Goal: Find specific page/section: Find specific page/section

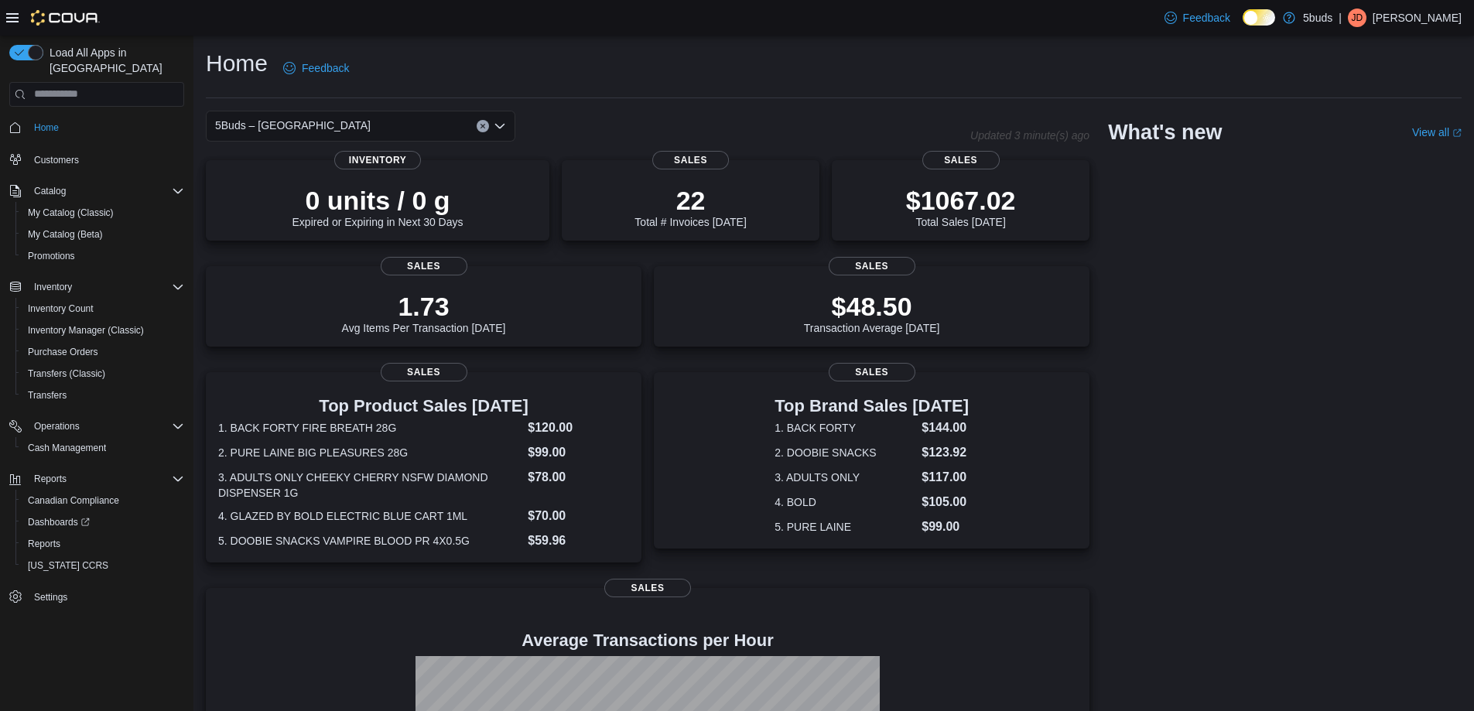
click at [1421, 395] on div "5Buds – Humboldt Updated 3 minute(s) ago 0 units / 0 g Expired or Expiring in N…" at bounding box center [834, 509] width 1256 height 797
click at [1355, 438] on div "5Buds – [GEOGRAPHIC_DATA] Updated 1 minute(s) ago 0 units / 0 g Expired or Expi…" at bounding box center [834, 509] width 1256 height 797
click at [1375, 414] on div "5Buds – [GEOGRAPHIC_DATA] Updated 3 minute(s) ago 0 units / 0 g Expired or Expi…" at bounding box center [834, 509] width 1256 height 797
click at [1383, 493] on div "5Buds – [GEOGRAPHIC_DATA] Updated 3 minute(s) ago 0 units / 0 g Expired or Expi…" at bounding box center [834, 509] width 1256 height 797
click at [1409, 403] on div "5Buds – [GEOGRAPHIC_DATA] Updated 1 minute(s) ago 0 units / 0 g Expired or Expi…" at bounding box center [834, 509] width 1256 height 797
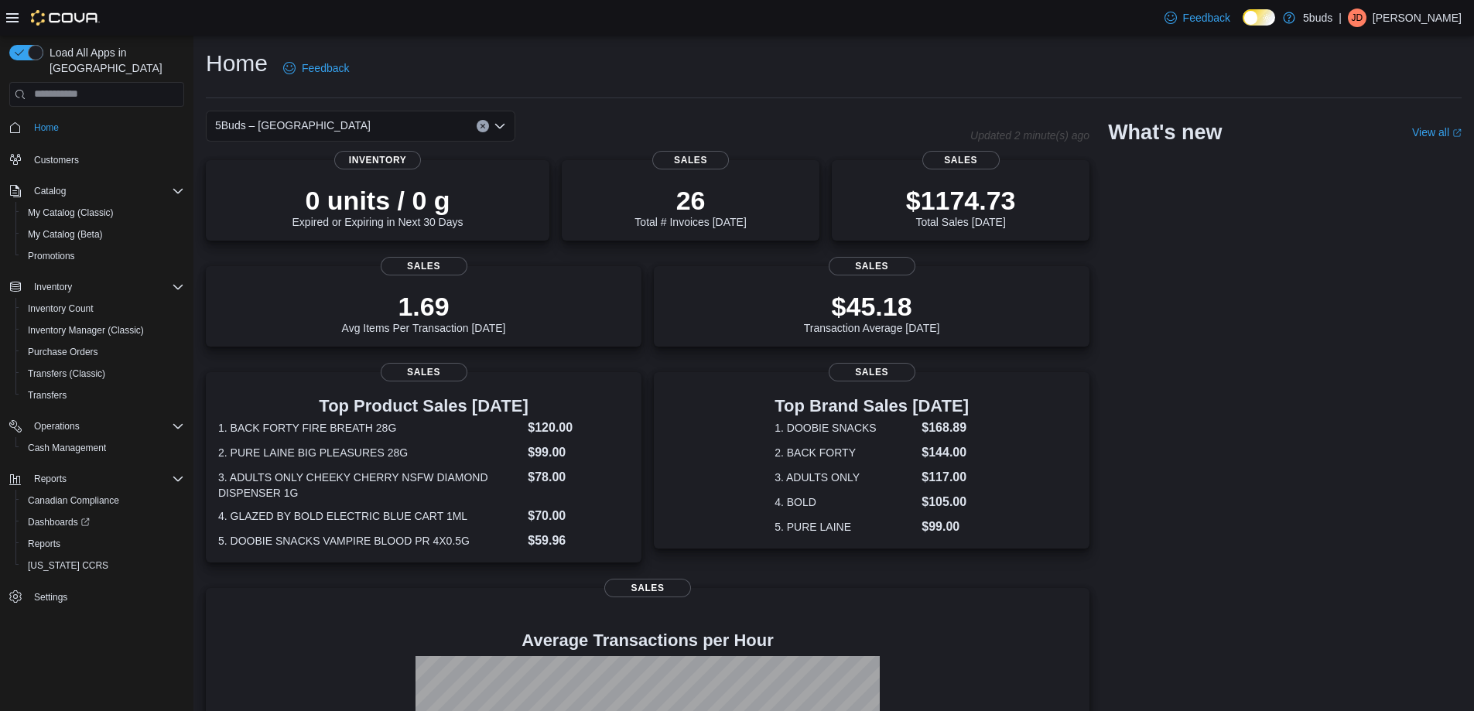
click at [1412, 15] on p "[PERSON_NAME]" at bounding box center [1416, 18] width 89 height 19
click at [730, 60] on div "Home Feedback" at bounding box center [834, 68] width 1256 height 40
click at [1429, 18] on p "[PERSON_NAME]" at bounding box center [1416, 18] width 89 height 19
click at [1421, 292] on div "5Buds – [GEOGRAPHIC_DATA] Updated 3 minute(s) ago 0 units / 0 g Expired or Expi…" at bounding box center [834, 509] width 1256 height 797
click at [1384, 404] on div "5Buds – [GEOGRAPHIC_DATA] Updated 3 minute(s) ago 0 units / 0 g Expired or Expi…" at bounding box center [834, 509] width 1256 height 797
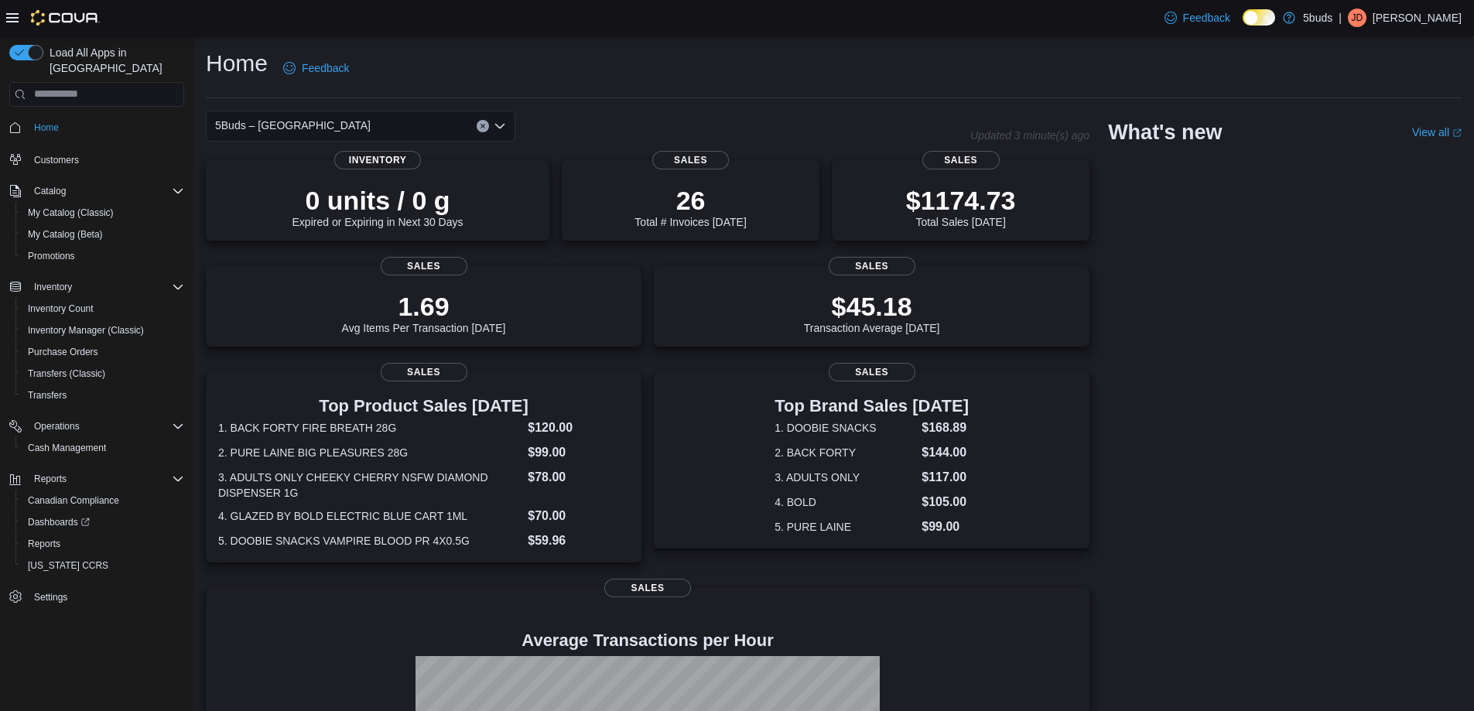
click at [1399, 504] on div "5Buds – [GEOGRAPHIC_DATA] Updated 3 minute(s) ago 0 units / 0 g Expired or Expi…" at bounding box center [834, 509] width 1256 height 797
click at [1382, 435] on div "5Buds – [GEOGRAPHIC_DATA] Updated 4 minute(s) ago 0 units / 0 g Expired or Expi…" at bounding box center [834, 509] width 1256 height 797
click at [1395, 15] on p "[PERSON_NAME]" at bounding box center [1416, 18] width 89 height 19
click at [1379, 159] on span "Sign Out" at bounding box center [1362, 151] width 42 height 15
